Goal: Task Accomplishment & Management: Manage account settings

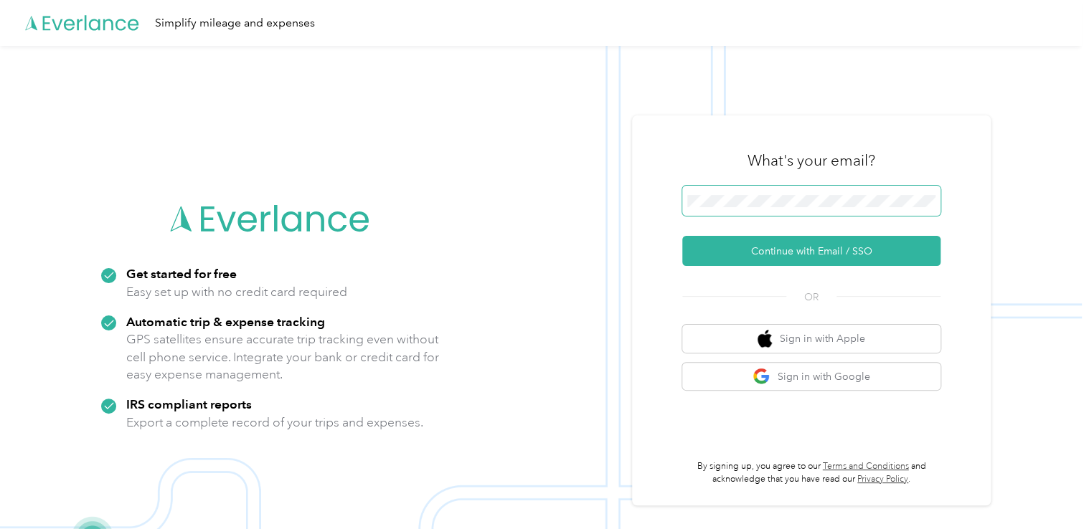
click at [710, 211] on span at bounding box center [811, 201] width 258 height 30
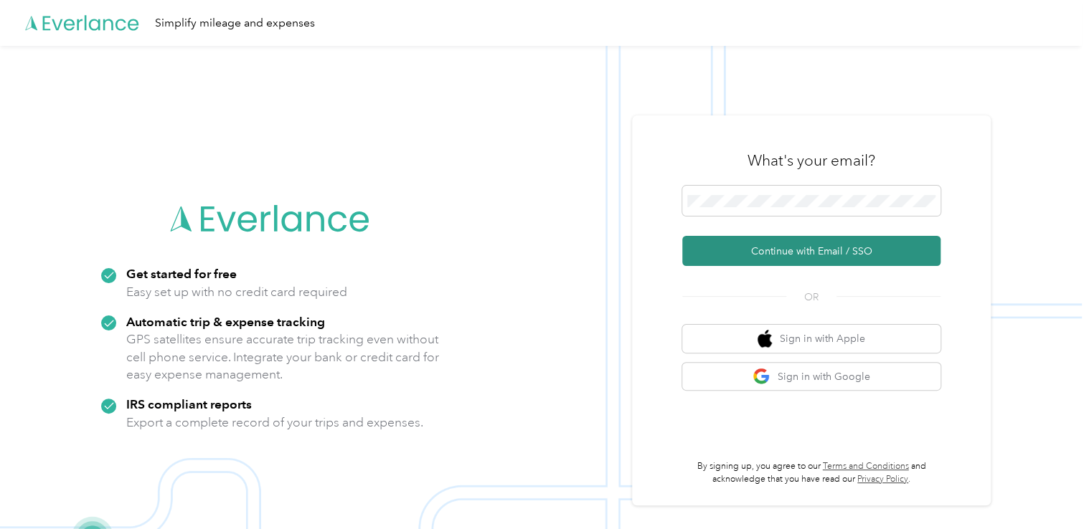
click at [747, 257] on button "Continue with Email / SSO" at bounding box center [811, 251] width 258 height 30
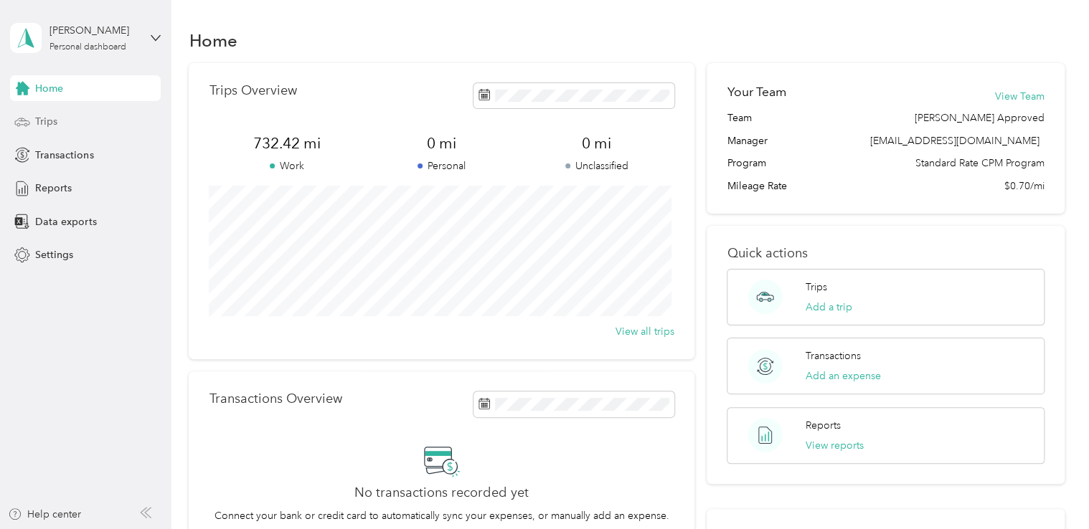
click at [73, 125] on div "Trips" at bounding box center [85, 122] width 151 height 26
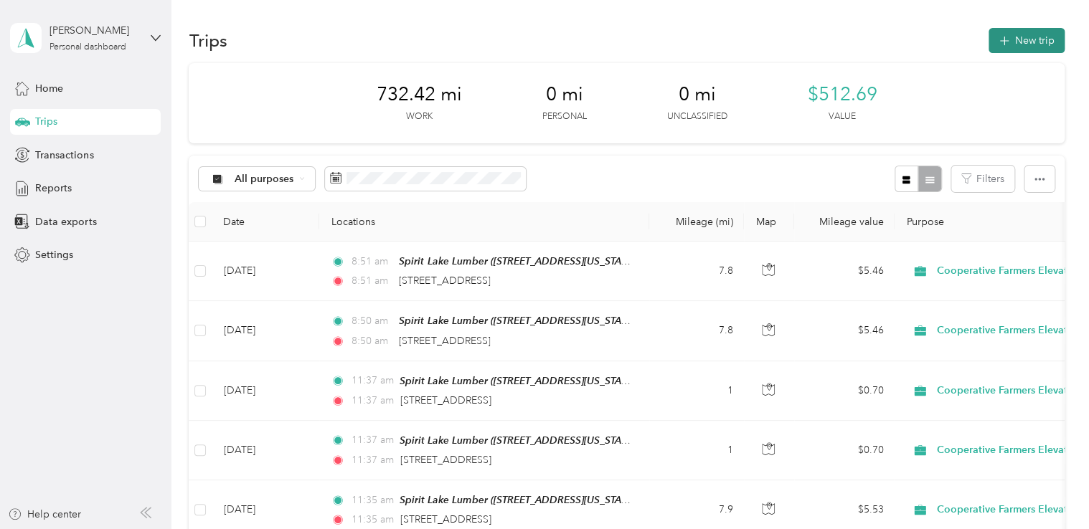
click at [1013, 47] on button "New trip" at bounding box center [1026, 40] width 76 height 25
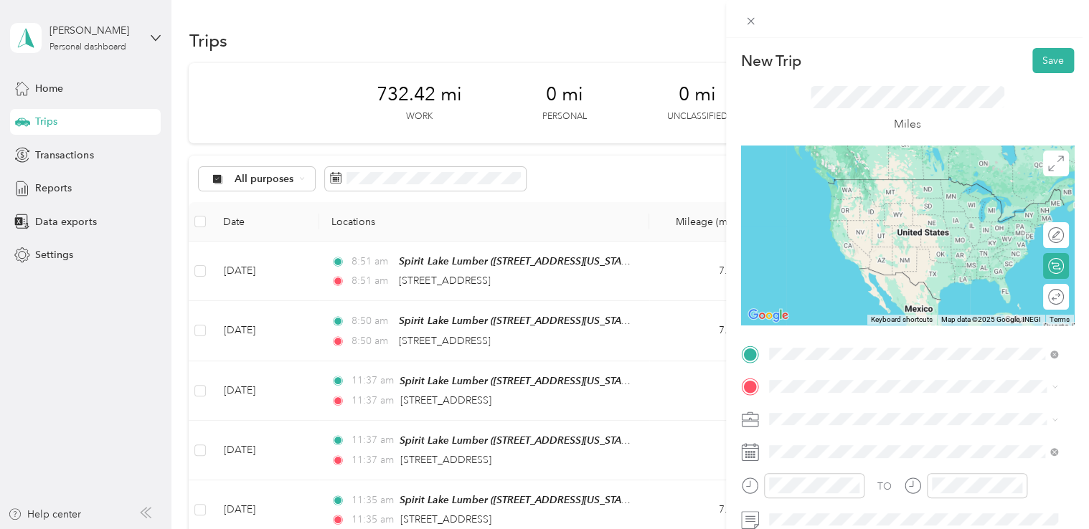
click at [881, 440] on div "TEAM Spirit Lake Lumber [STREET_ADDRESS][US_STATE]" at bounding box center [866, 421] width 143 height 35
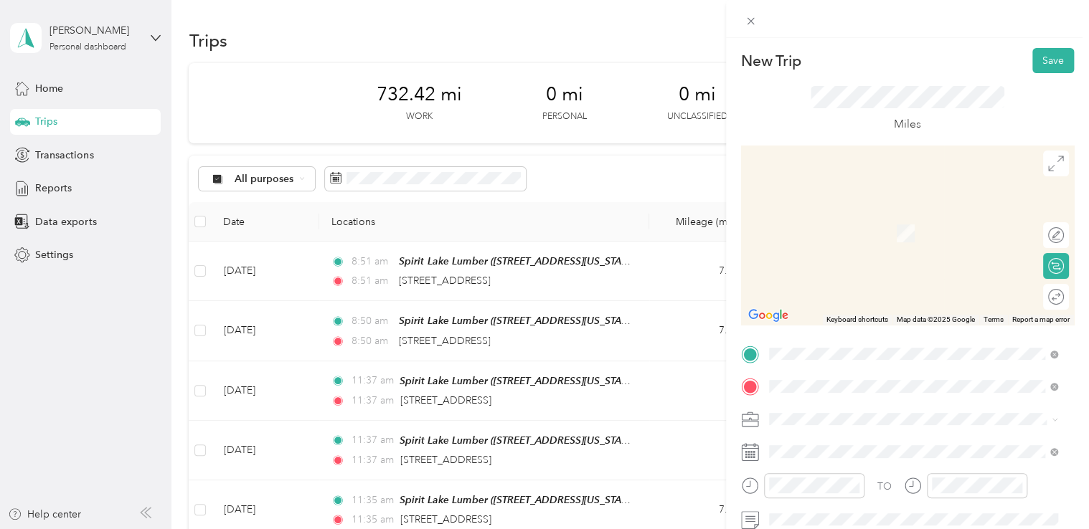
click at [869, 294] on span "[STREET_ADDRESS][US_STATE]" at bounding box center [866, 287] width 143 height 13
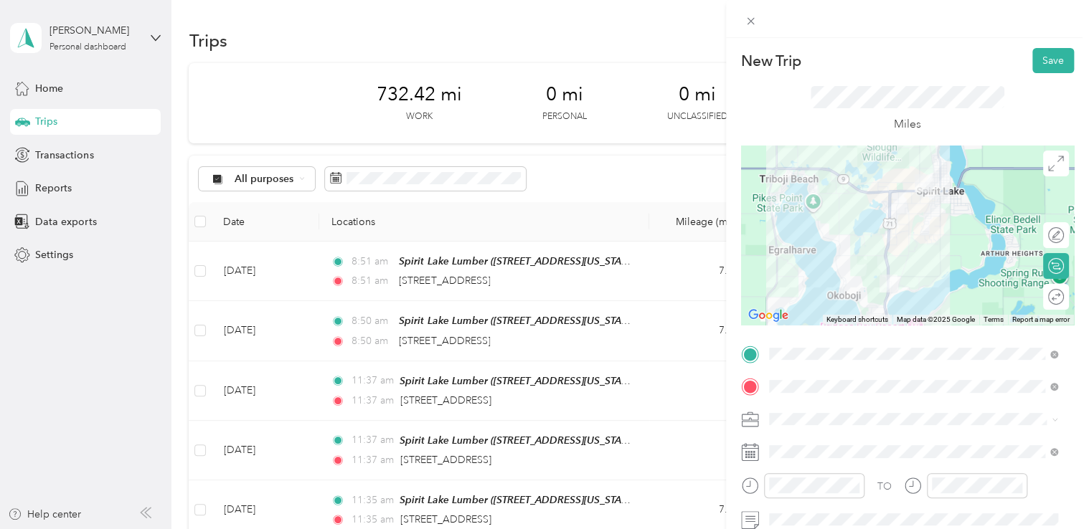
click at [1064, 299] on div "Round trip" at bounding box center [1064, 297] width 0 height 15
click at [1044, 299] on div at bounding box center [1048, 297] width 30 height 15
click at [1047, 240] on div "Edit route" at bounding box center [1018, 235] width 90 height 15
click at [1047, 240] on div at bounding box center [1048, 235] width 30 height 15
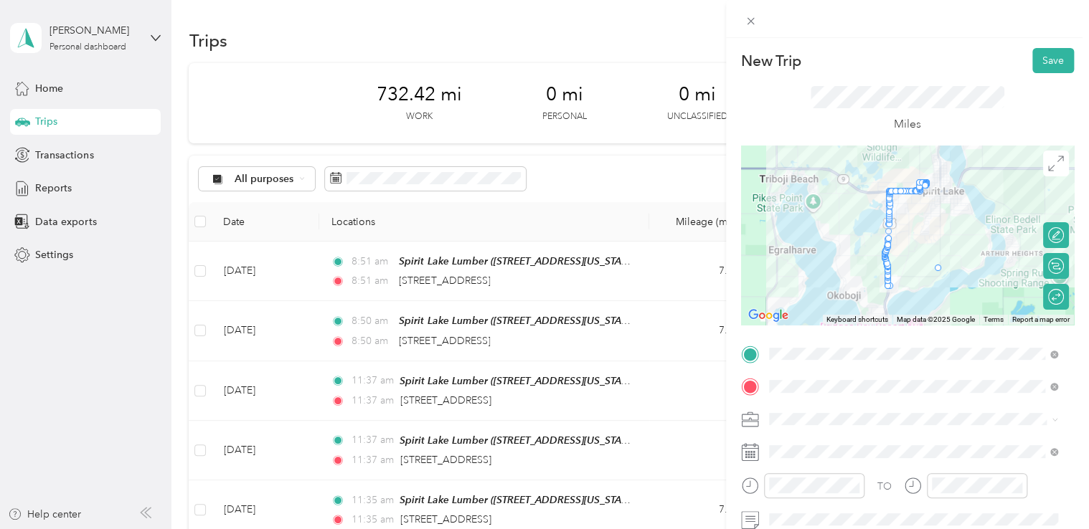
drag, startPoint x: 881, startPoint y: 245, endPoint x: 934, endPoint y: 271, distance: 59.0
click at [915, 246] on div at bounding box center [907, 235] width 333 height 179
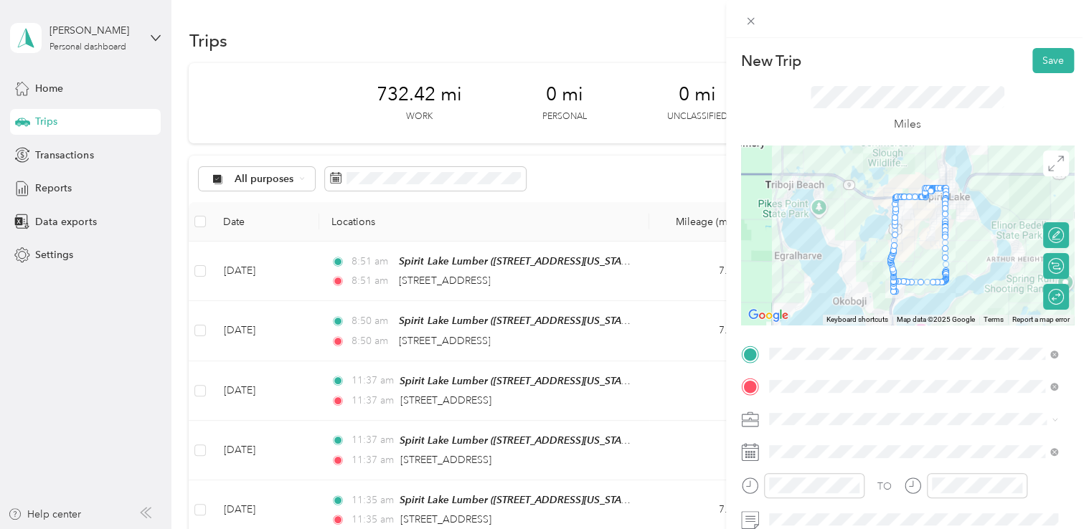
click at [887, 280] on img at bounding box center [894, 289] width 18 height 18
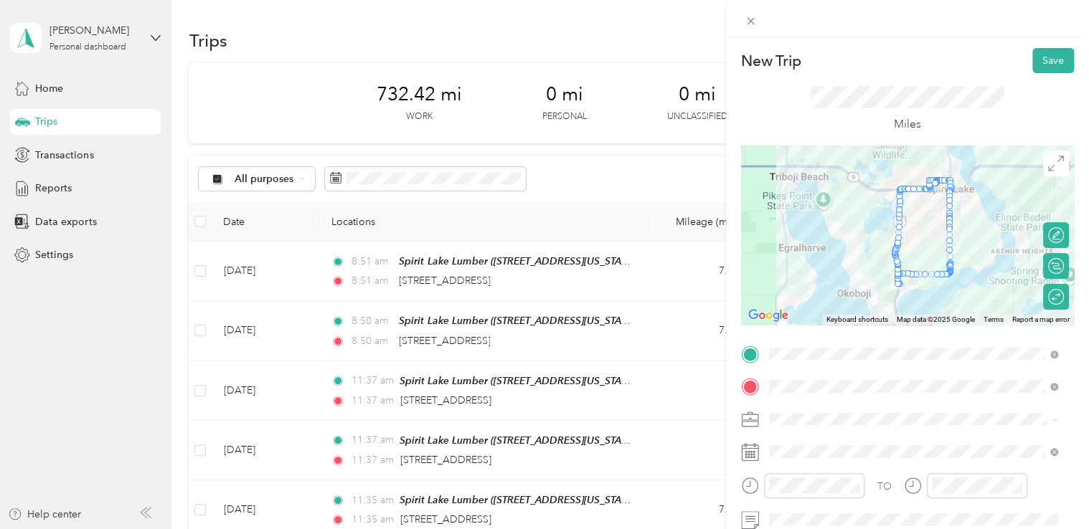
drag, startPoint x: 884, startPoint y: 273, endPoint x: 893, endPoint y: 270, distance: 8.9
click at [893, 273] on img at bounding box center [898, 282] width 18 height 18
click at [893, 270] on img at bounding box center [899, 279] width 18 height 18
drag, startPoint x: 892, startPoint y: 268, endPoint x: 902, endPoint y: 288, distance: 22.4
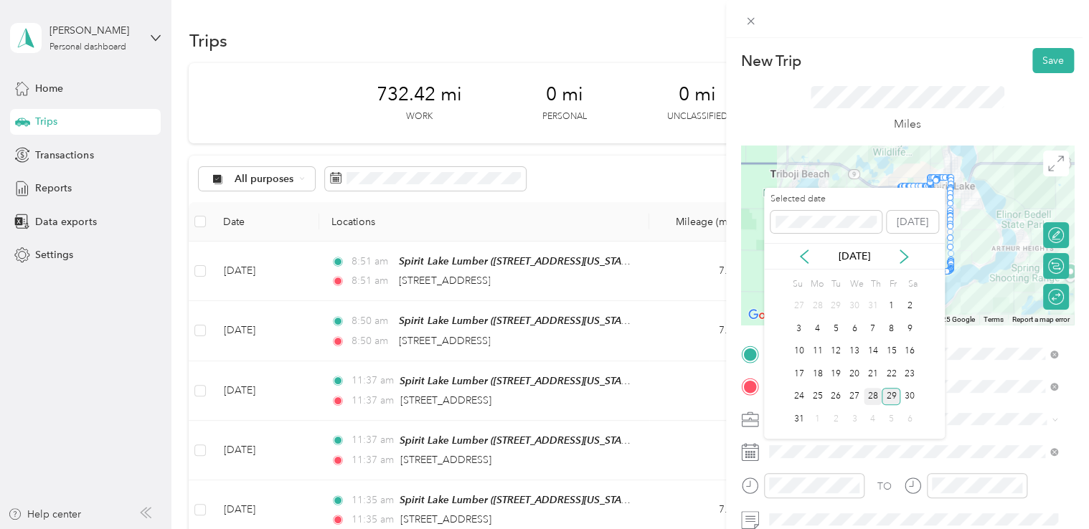
click at [871, 392] on div "28" at bounding box center [872, 397] width 19 height 18
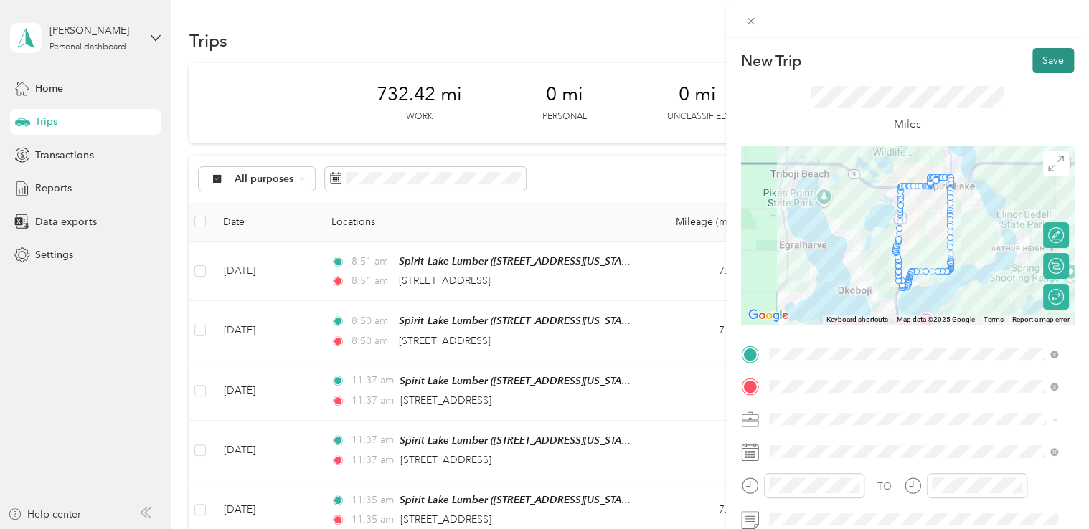
click at [1032, 58] on button "Save" at bounding box center [1053, 60] width 42 height 25
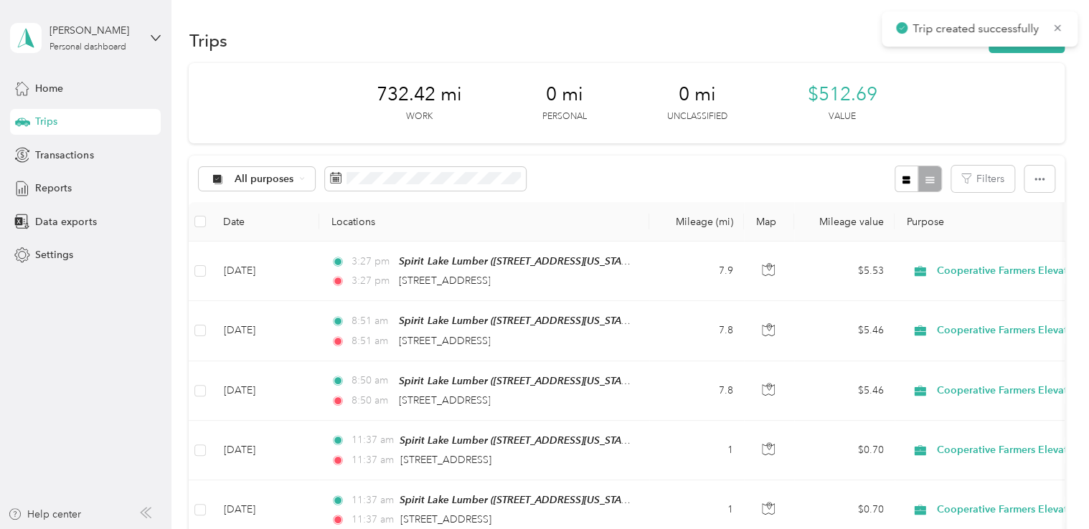
click at [1036, 41] on button "New trip" at bounding box center [1026, 40] width 76 height 25
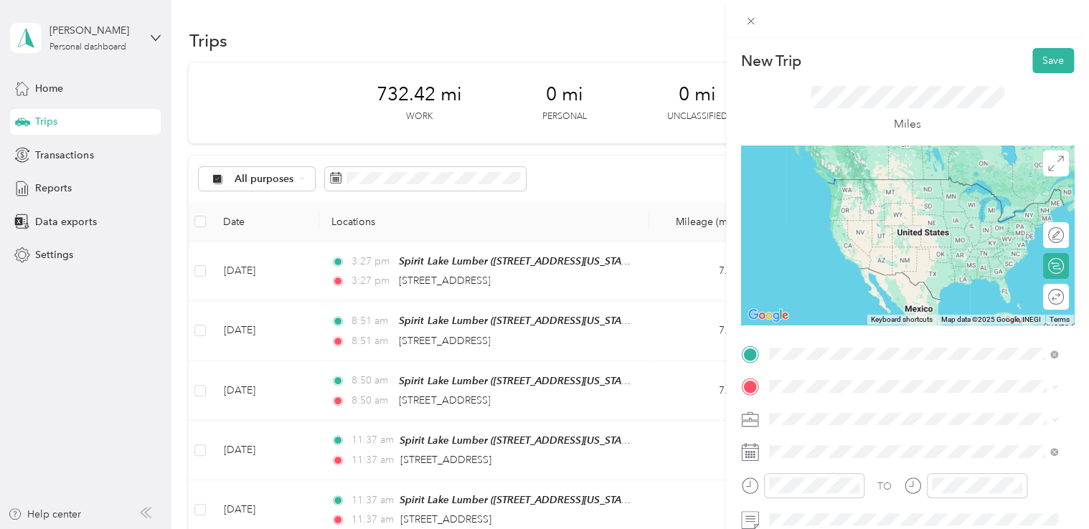
click at [876, 257] on span "[STREET_ADDRESS][US_STATE]" at bounding box center [866, 251] width 143 height 12
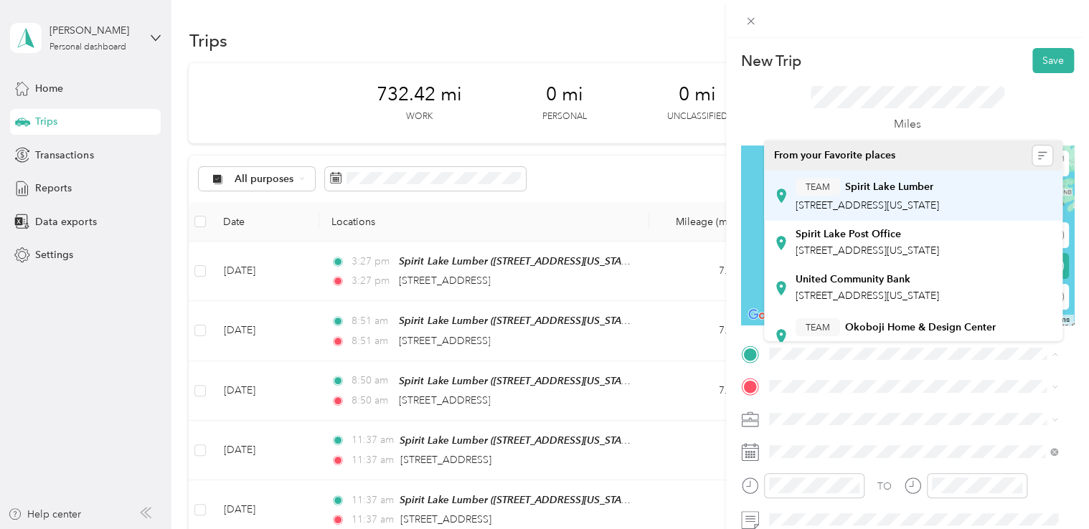
click at [906, 194] on div "TEAM Spirit Lake Lumber" at bounding box center [866, 187] width 143 height 18
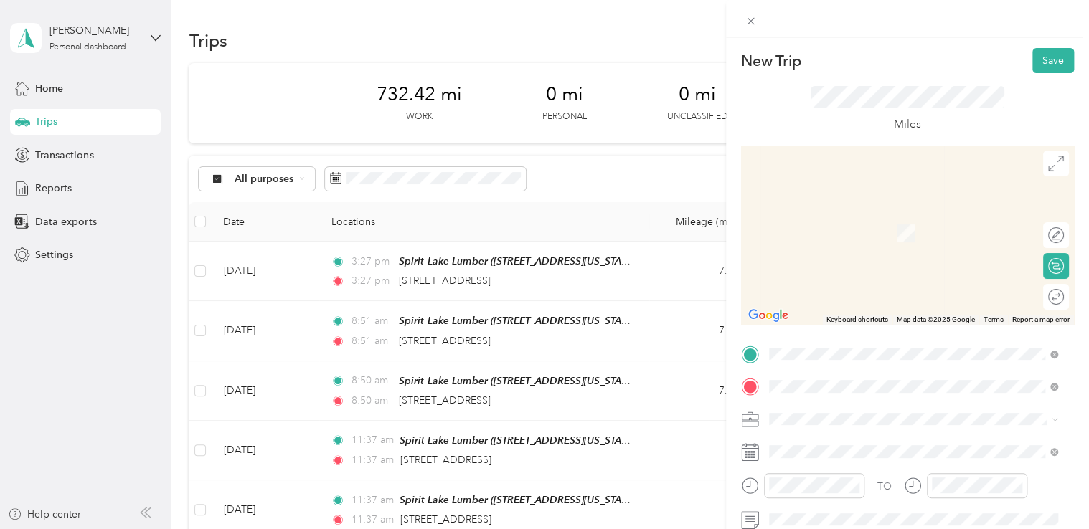
click at [834, 291] on span "[STREET_ADDRESS][US_STATE]" at bounding box center [866, 287] width 143 height 13
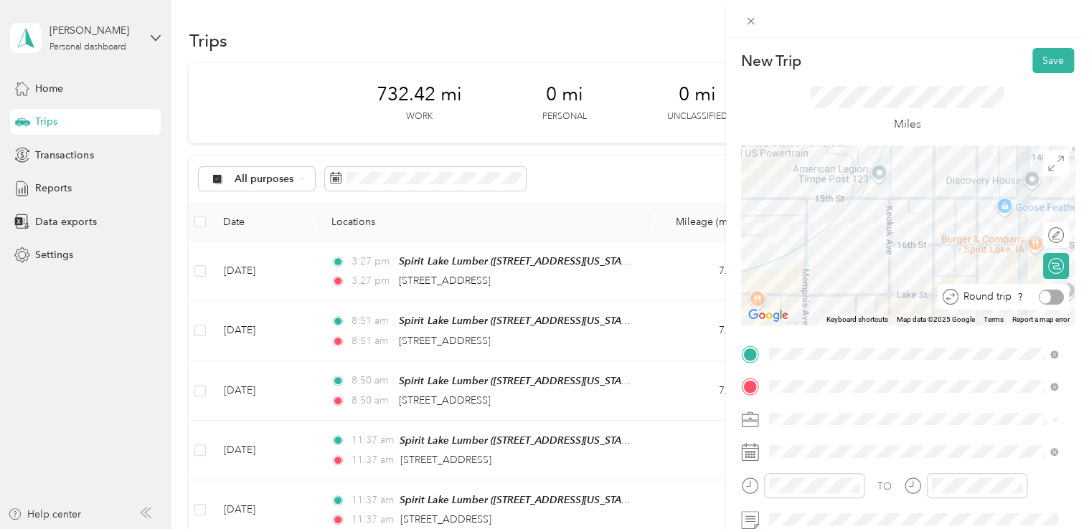
click at [1040, 301] on div at bounding box center [1050, 297] width 25 height 15
click at [1041, 65] on button "Save" at bounding box center [1053, 60] width 42 height 25
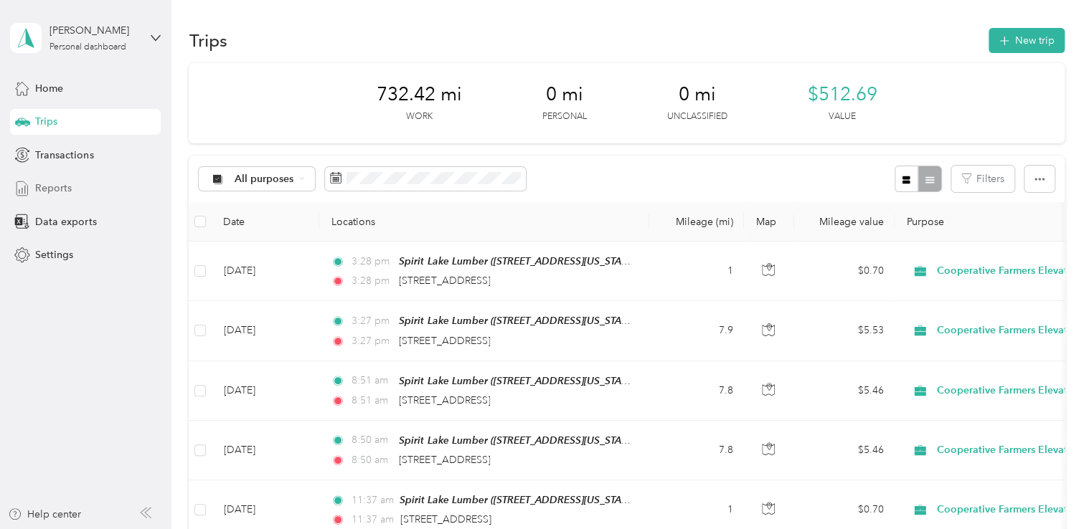
click at [52, 189] on span "Reports" at bounding box center [53, 188] width 37 height 15
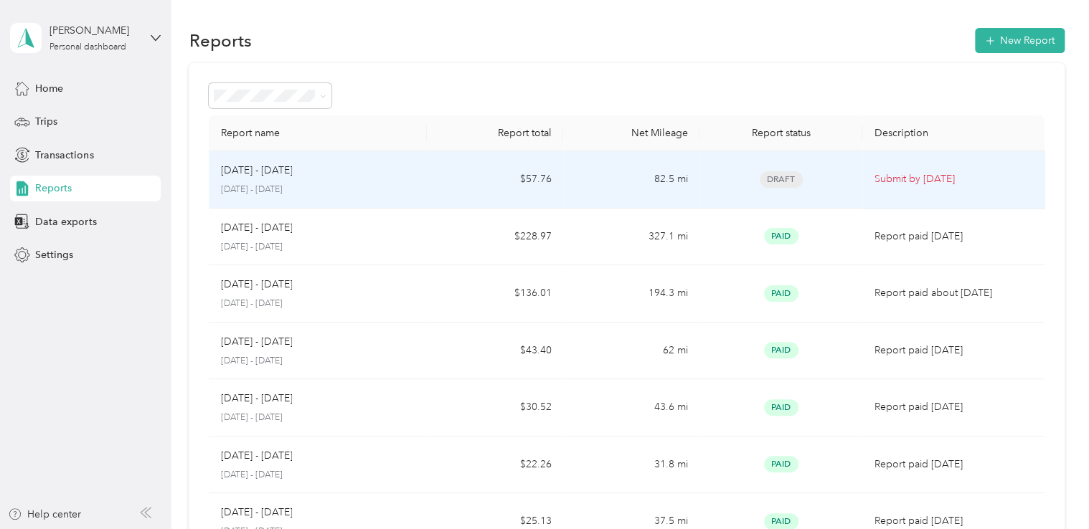
click at [626, 159] on td "82.5 mi" at bounding box center [631, 179] width 136 height 57
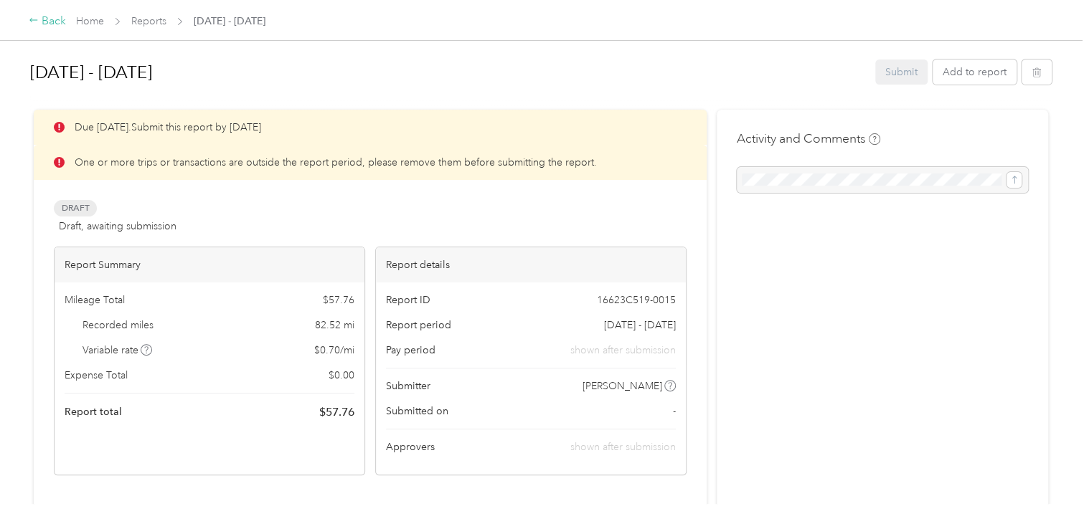
click at [43, 22] on div "Back" at bounding box center [47, 21] width 37 height 17
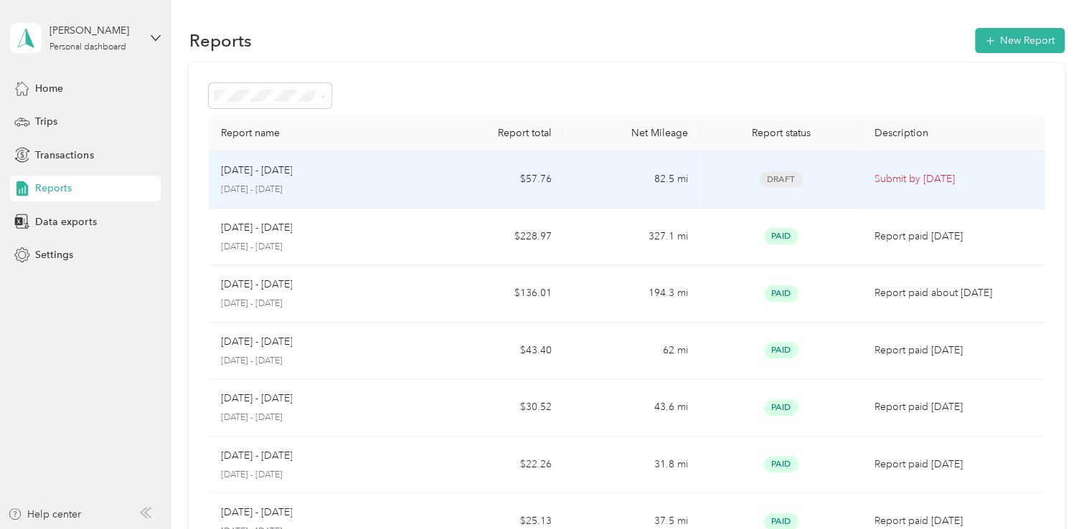
click at [334, 184] on p "[DATE] - [DATE]" at bounding box center [317, 190] width 195 height 13
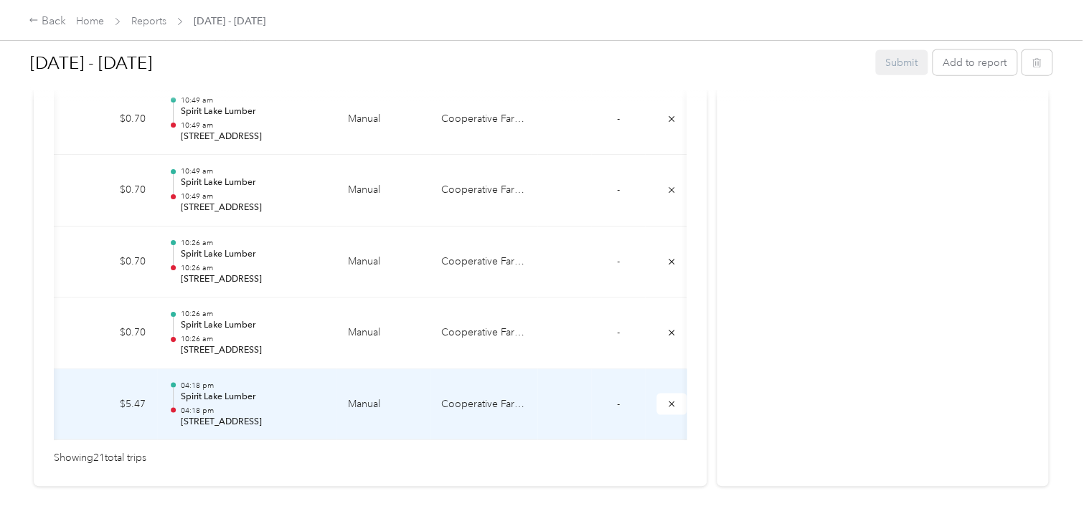
scroll to position [0, 240]
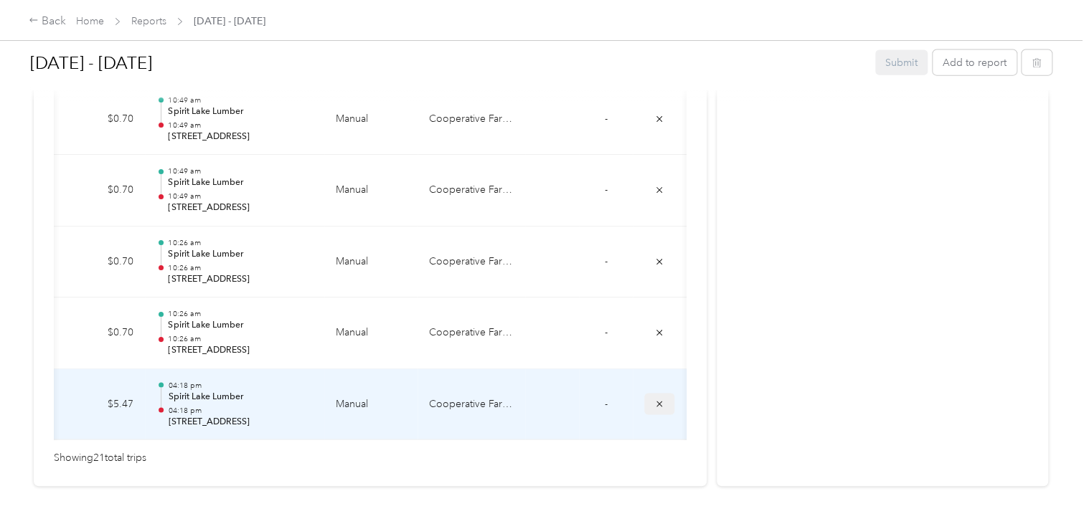
click at [658, 399] on icon "submit" at bounding box center [659, 404] width 10 height 10
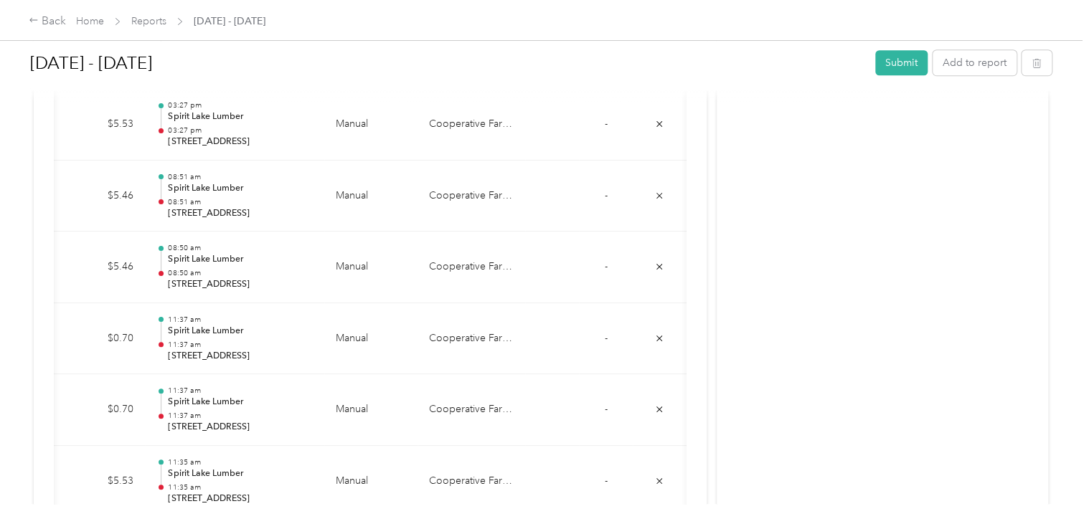
scroll to position [0, 0]
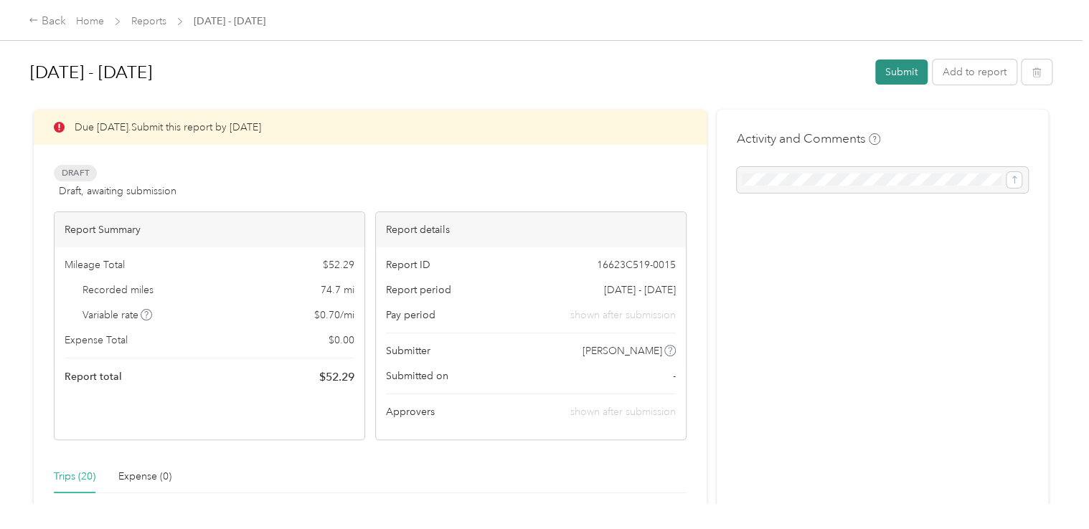
click at [892, 77] on button "Submit" at bounding box center [901, 72] width 52 height 25
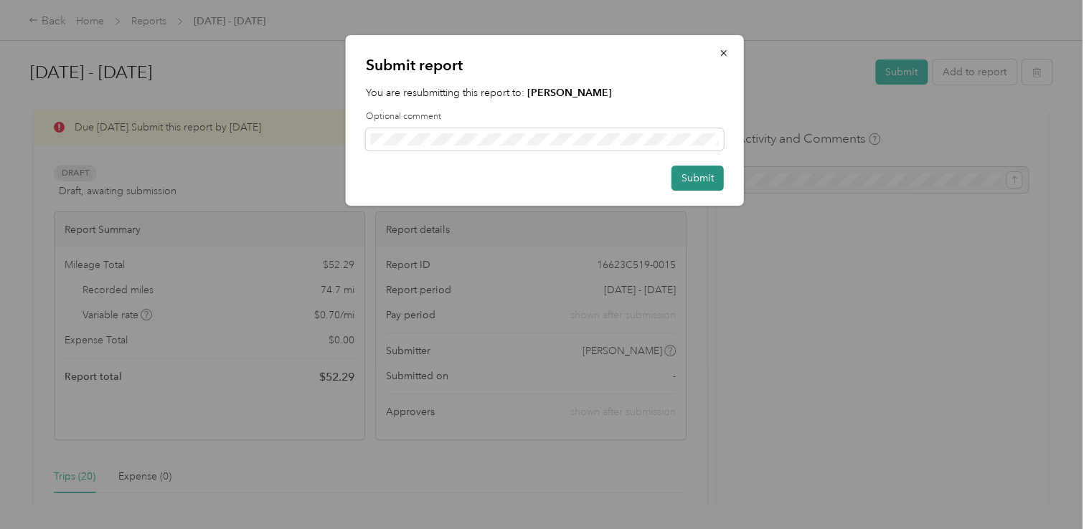
click at [697, 176] on button "Submit" at bounding box center [697, 178] width 52 height 25
